Goal: Task Accomplishment & Management: Complete application form

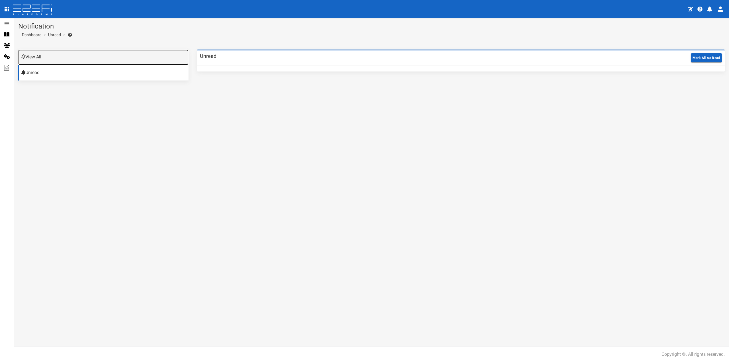
click at [47, 60] on link "View All" at bounding box center [103, 57] width 170 height 15
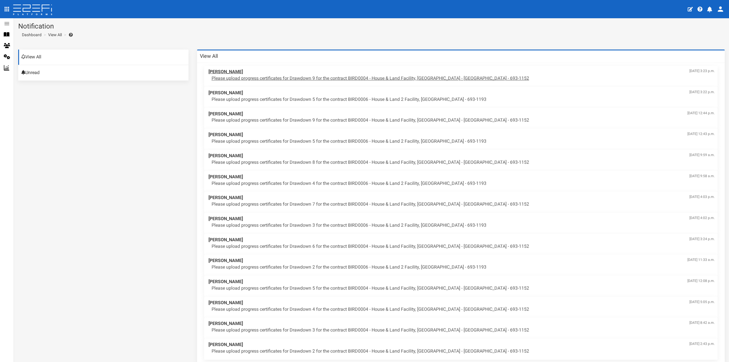
click at [354, 79] on p "Please upload progress certificates for Drawdown 9 for the contract BIRD0004 - …" at bounding box center [463, 78] width 503 height 7
click at [271, 100] on p "Please upload progress certificates for Drawdown 5 for the contract BIRD0006 - …" at bounding box center [463, 99] width 503 height 7
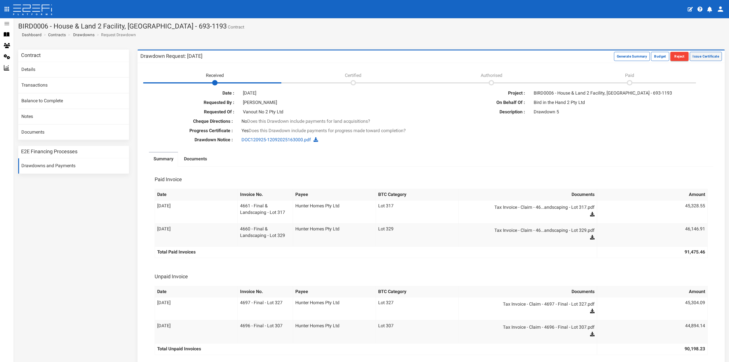
click at [700, 58] on button "Issue Certificate" at bounding box center [706, 56] width 32 height 9
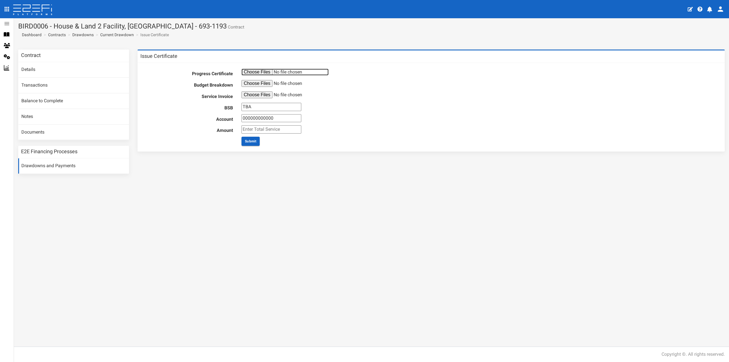
click at [250, 72] on input "file" at bounding box center [284, 72] width 87 height 7
type input "C:\fakepath\Combined Reports DD9.pdf"
click at [259, 84] on input "file" at bounding box center [284, 83] width 87 height 7
type input "C:\fakepath\Drawdown 9 Job Summary.pdf"
click at [261, 107] on input "TBA" at bounding box center [271, 107] width 60 height 8
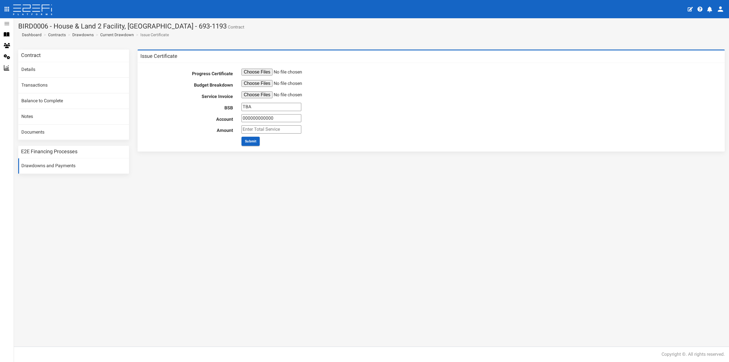
click at [261, 107] on input "TBA" at bounding box center [271, 107] width 60 height 8
type input "012804"
click at [260, 117] on input "000000000000" at bounding box center [271, 118] width 60 height 8
type input "108237499"
type input "880"
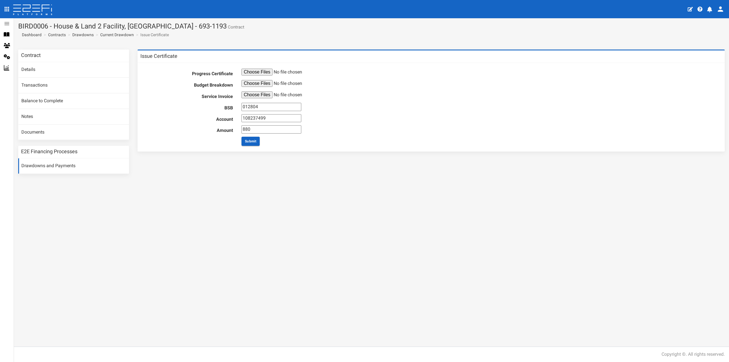
click at [334, 116] on div "108237499" at bounding box center [479, 118] width 485 height 8
click at [257, 95] on input "file" at bounding box center [284, 94] width 87 height 7
type input "C:\fakepath\Invoice-10793959.pdf"
click at [249, 141] on button "Submit" at bounding box center [250, 141] width 18 height 9
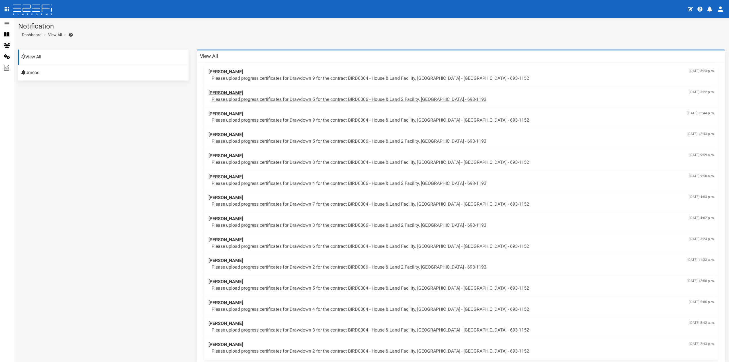
click at [313, 101] on p "Please upload progress certificates for Drawdown 5 for the contract BIRD0006 - …" at bounding box center [463, 99] width 503 height 7
click at [343, 78] on p "Please upload progress certificates for Drawdown 9 for the contract BIRD0004 - …" at bounding box center [463, 78] width 503 height 7
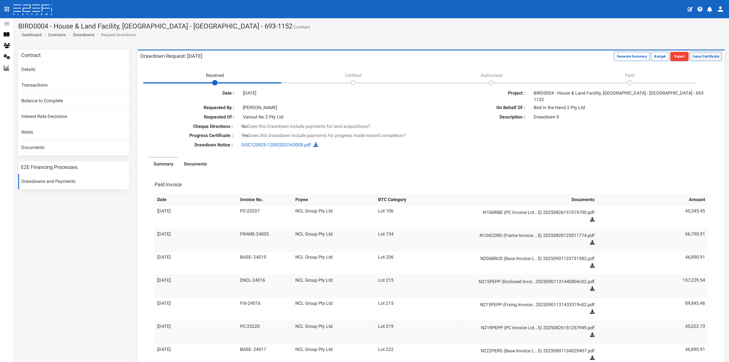
click at [694, 57] on button "Issue Certificate" at bounding box center [706, 56] width 32 height 9
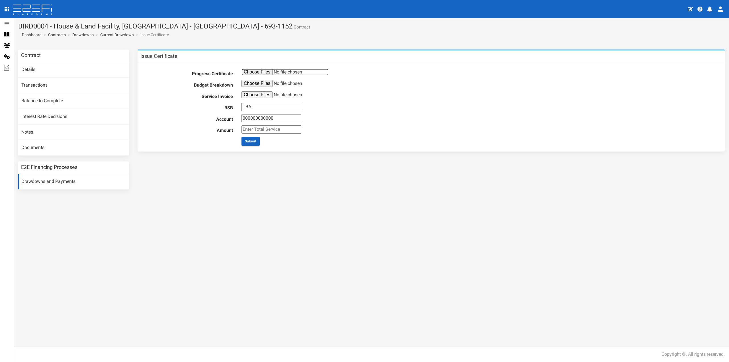
click at [246, 71] on input "file" at bounding box center [284, 72] width 87 height 7
type input "C:\fakepath\Combined DD9 Reports.pdf"
click at [252, 84] on input "file" at bounding box center [284, 83] width 87 height 7
type input "C:\fakepath\Drawdown 9 Job Summary.pdf"
click at [253, 96] on input "file" at bounding box center [284, 94] width 87 height 7
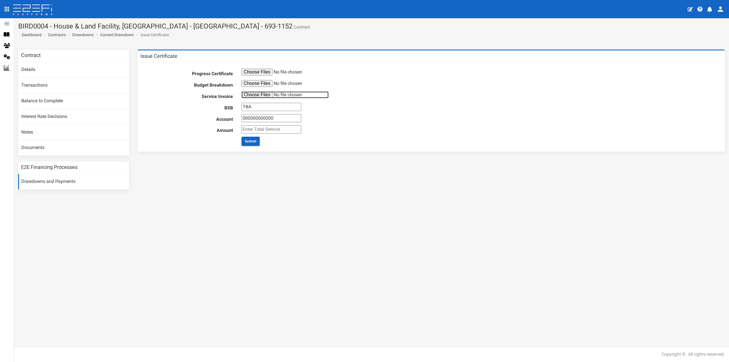
type input "C:\fakepath\Invoice-10793274.pdf"
click at [270, 108] on input "TBA" at bounding box center [271, 107] width 60 height 8
type input "012804"
type input "108237499"
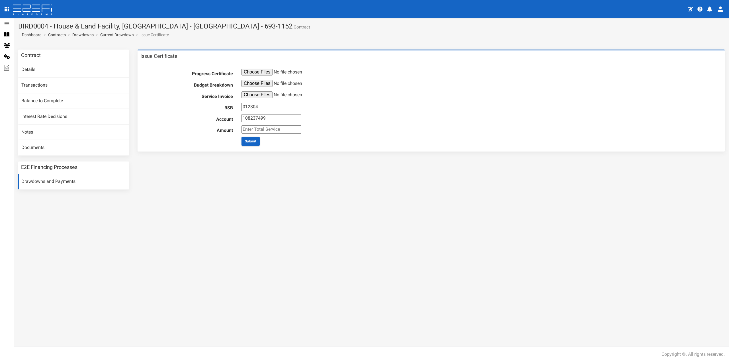
click at [270, 132] on input "number" at bounding box center [271, 129] width 60 height 8
type input "2420"
click at [368, 114] on div "108237499" at bounding box center [479, 118] width 485 height 8
click at [249, 141] on button "Submit" at bounding box center [250, 141] width 18 height 9
